Goal: Check status: Check status

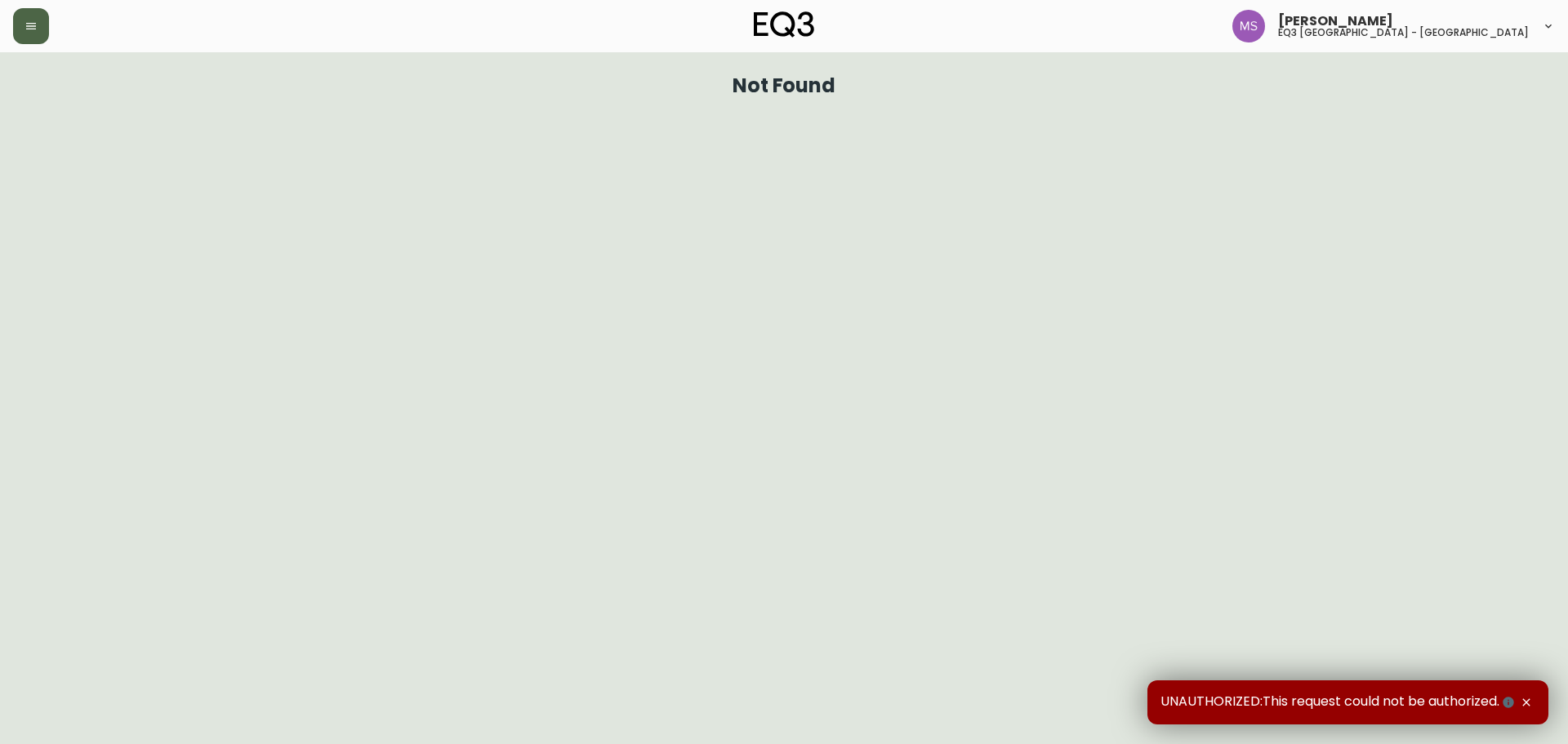
click at [16, 24] on button "button" at bounding box center [31, 26] width 36 height 36
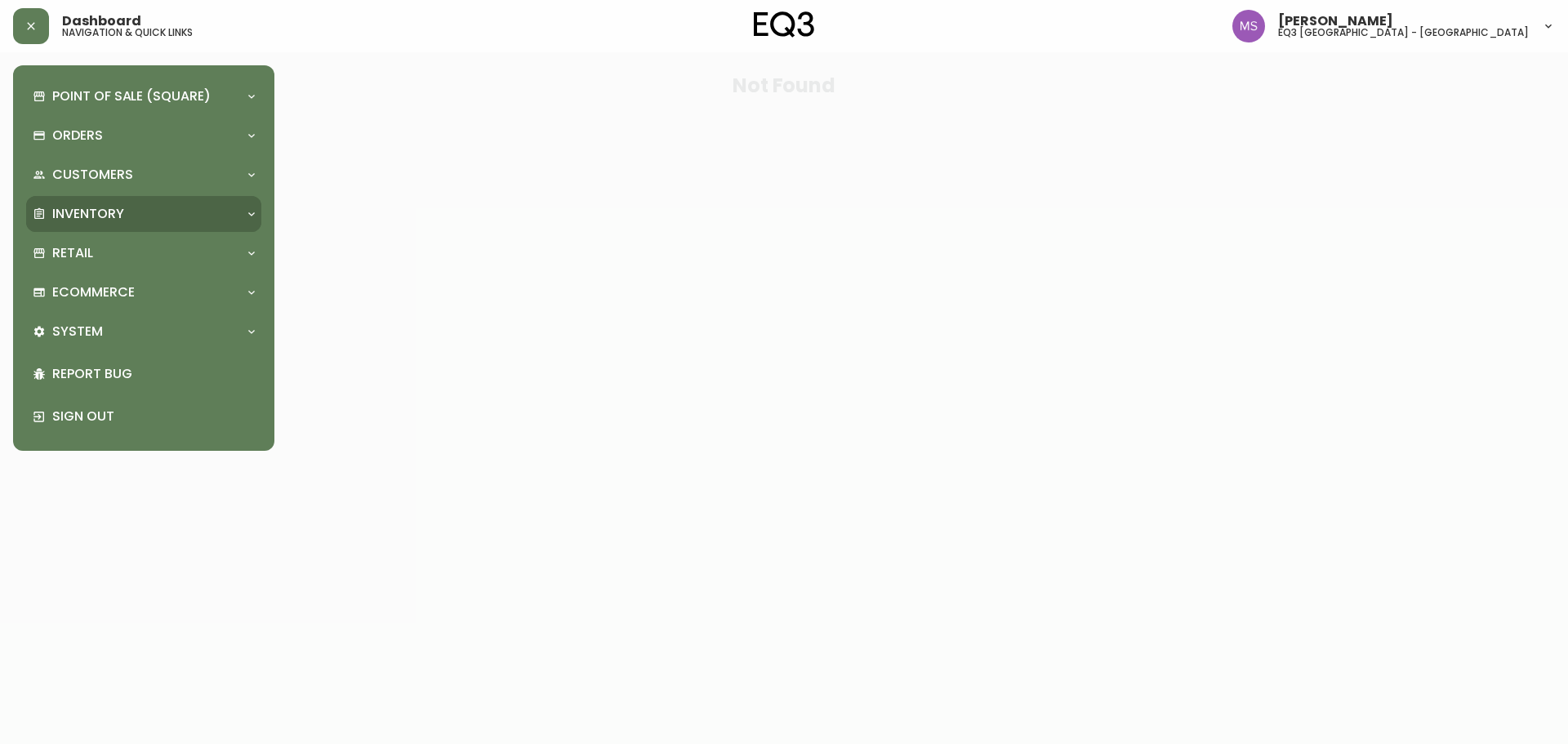
click at [109, 207] on p "Inventory" at bounding box center [88, 214] width 72 height 18
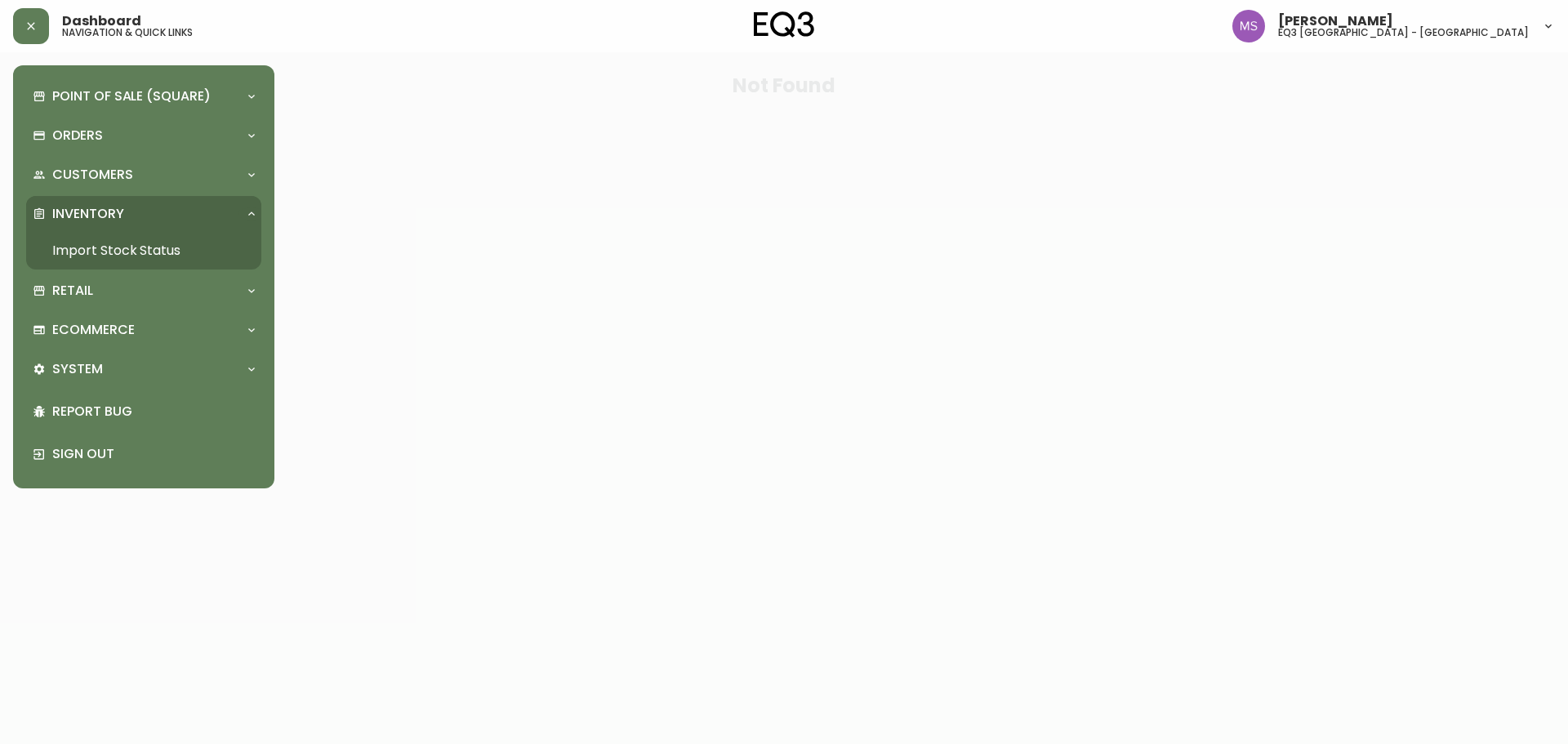
click at [133, 247] on link "Import Stock Status" at bounding box center [144, 251] width 235 height 38
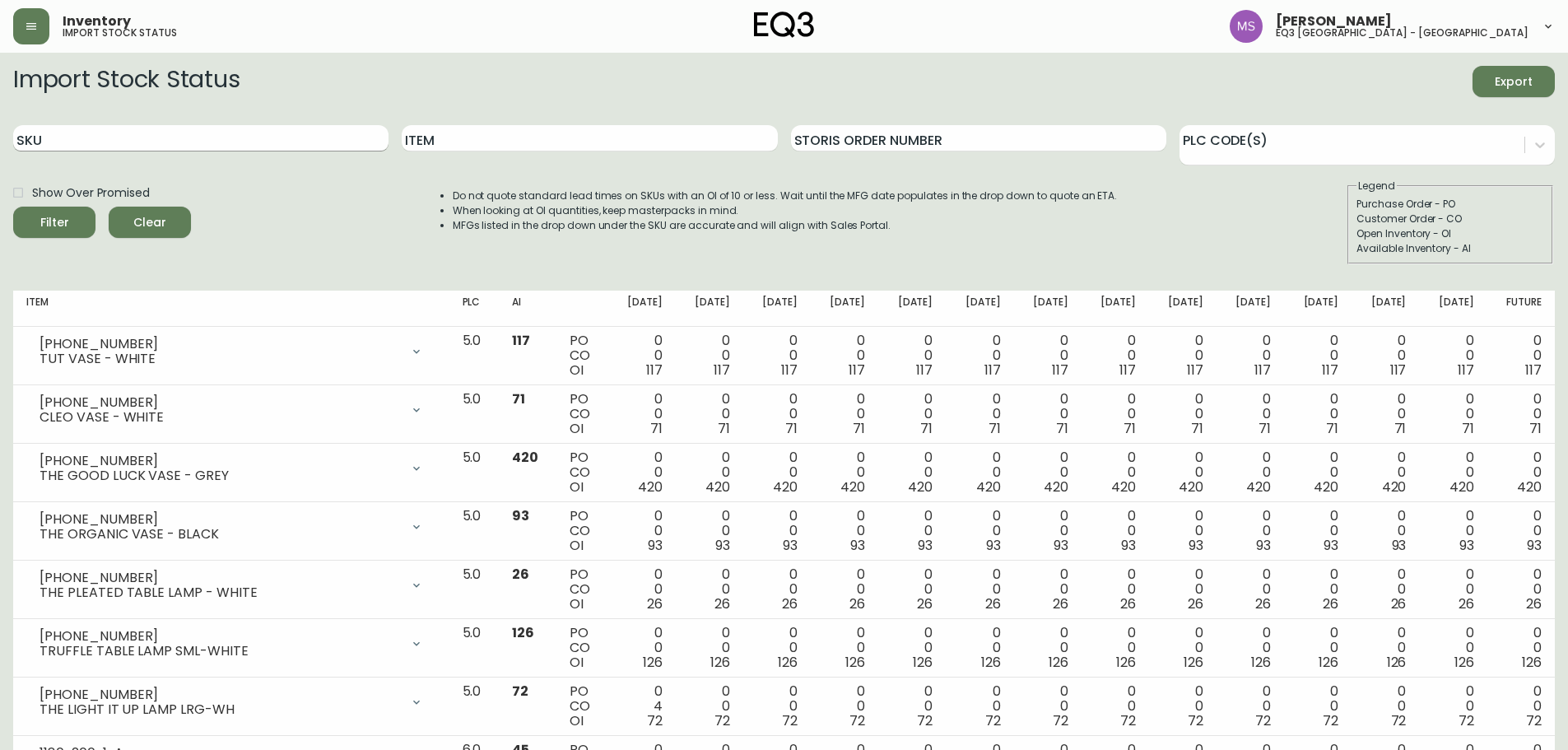
click at [340, 142] on input "SKU" at bounding box center [201, 138] width 376 height 26
paste input "7220-202-1-B"
click at [13, 207] on button "Filter" at bounding box center [54, 222] width 82 height 31
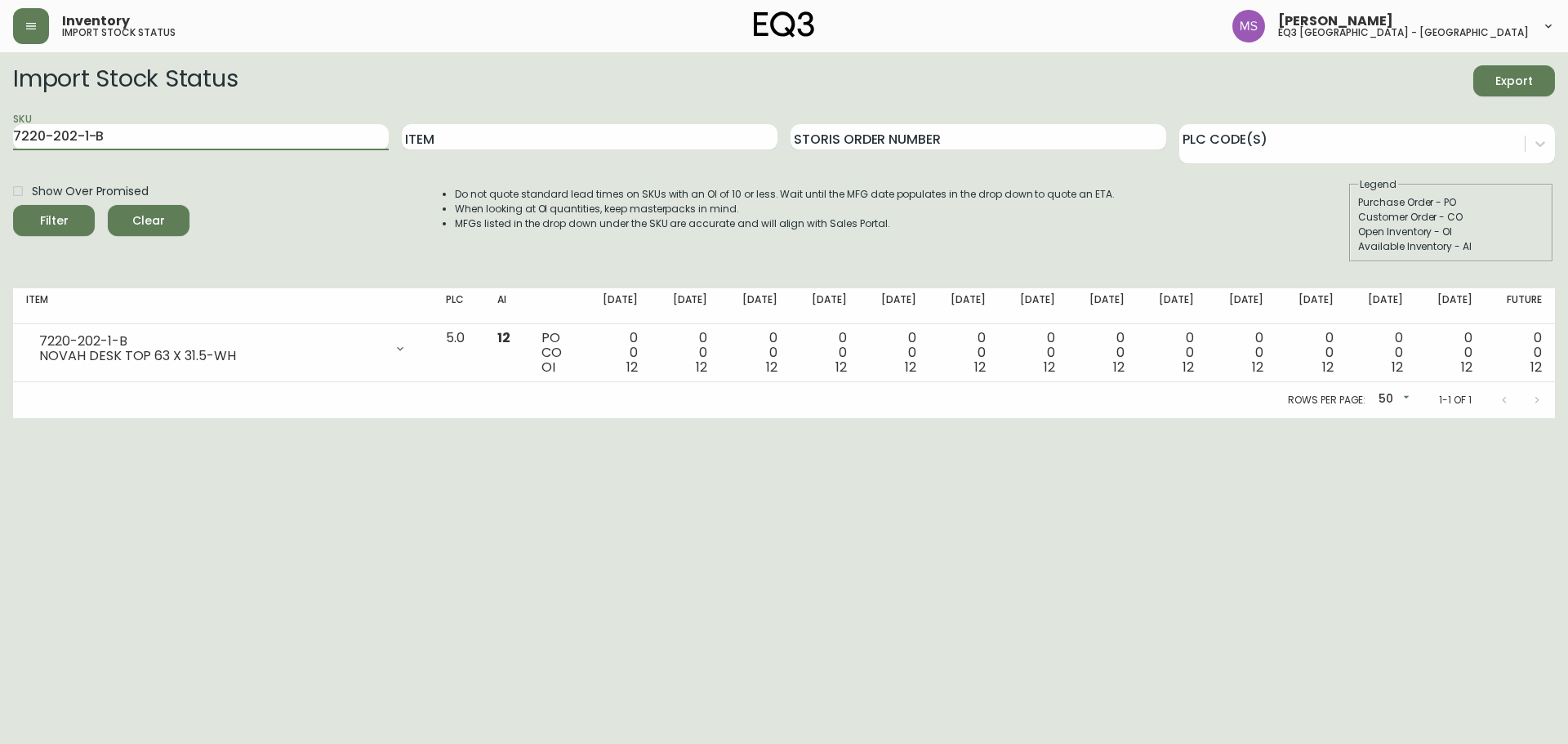
drag, startPoint x: 131, startPoint y: 125, endPoint x: 0, endPoint y: 172, distance: 139.2
click at [0, 172] on main "Import Stock Status Export SKU 7220-202-1-B Item Storis Order Number PLC Code(s…" at bounding box center [784, 235] width 1568 height 366
paste input "0-5-A"
click at [13, 205] on button "Filter" at bounding box center [54, 221] width 82 height 31
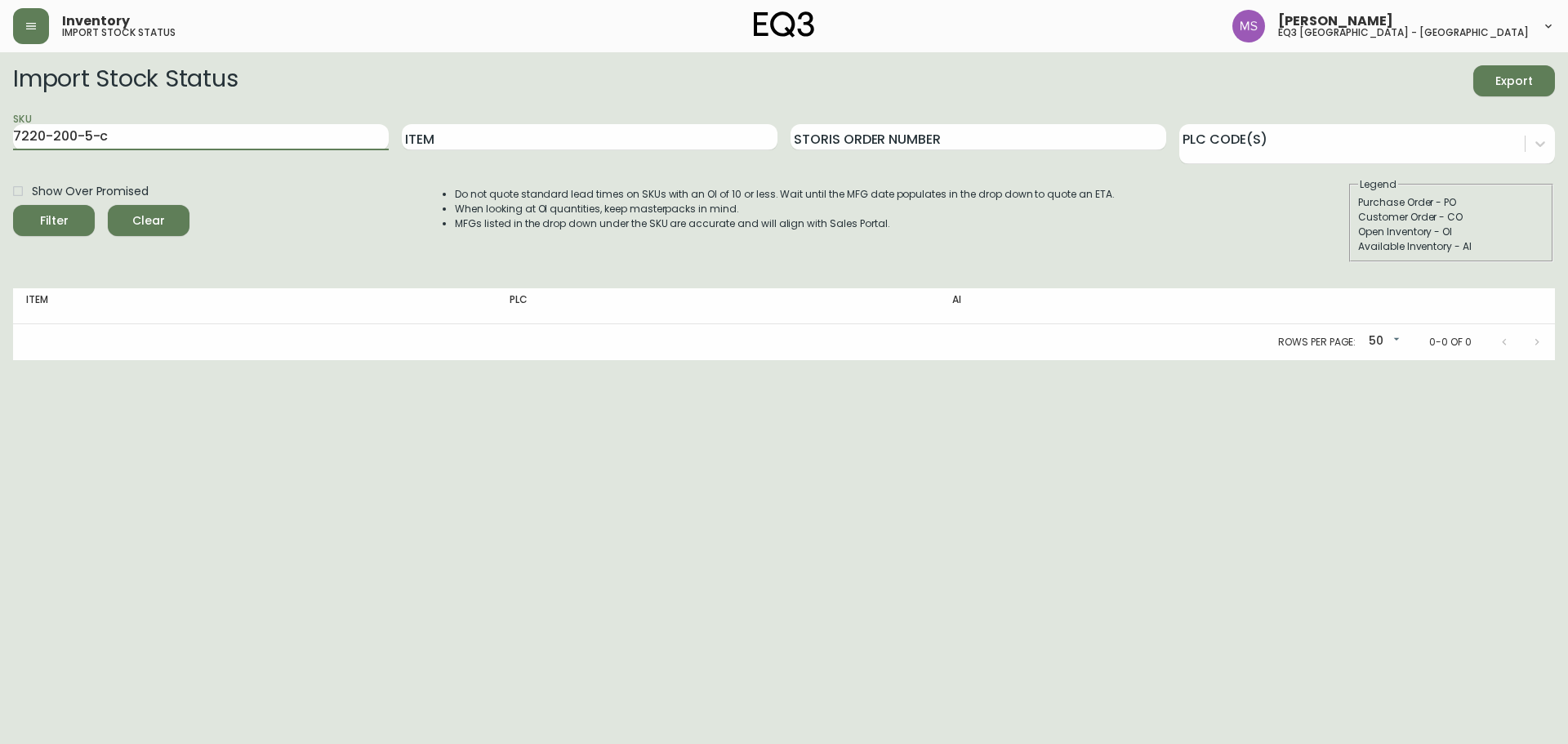
drag, startPoint x: 125, startPoint y: 133, endPoint x: 0, endPoint y: 133, distance: 125.0
click at [0, 133] on main "Import Stock Status Export SKU 7220-200-5-c Item Storis Order Number PLC Code(s…" at bounding box center [784, 206] width 1568 height 308
type input "7220-202-5-C"
click at [13, 205] on button "Filter" at bounding box center [54, 221] width 82 height 31
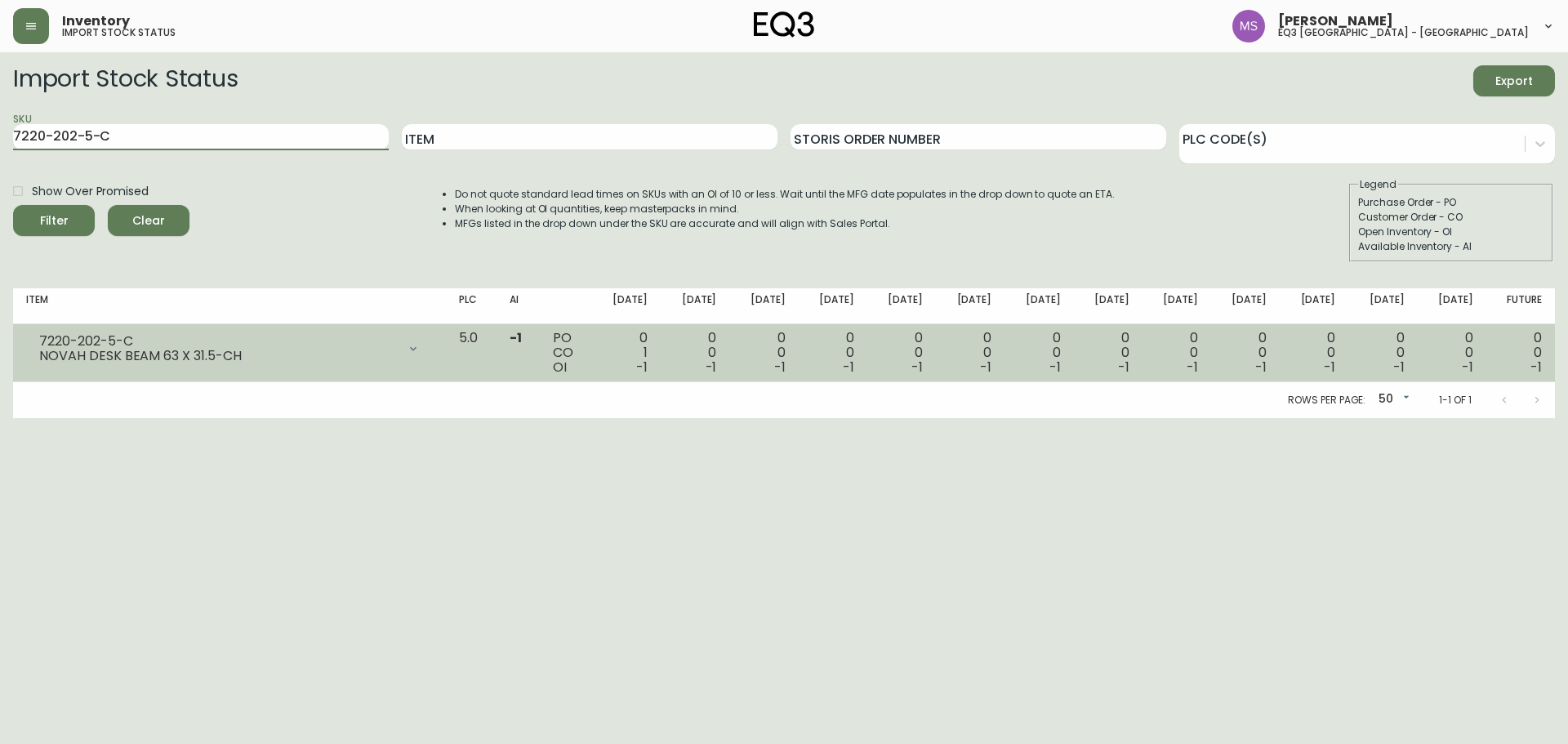
click at [420, 352] on icon at bounding box center [413, 349] width 13 height 13
